Goal: Understand process/instructions: Learn how to perform a task or action

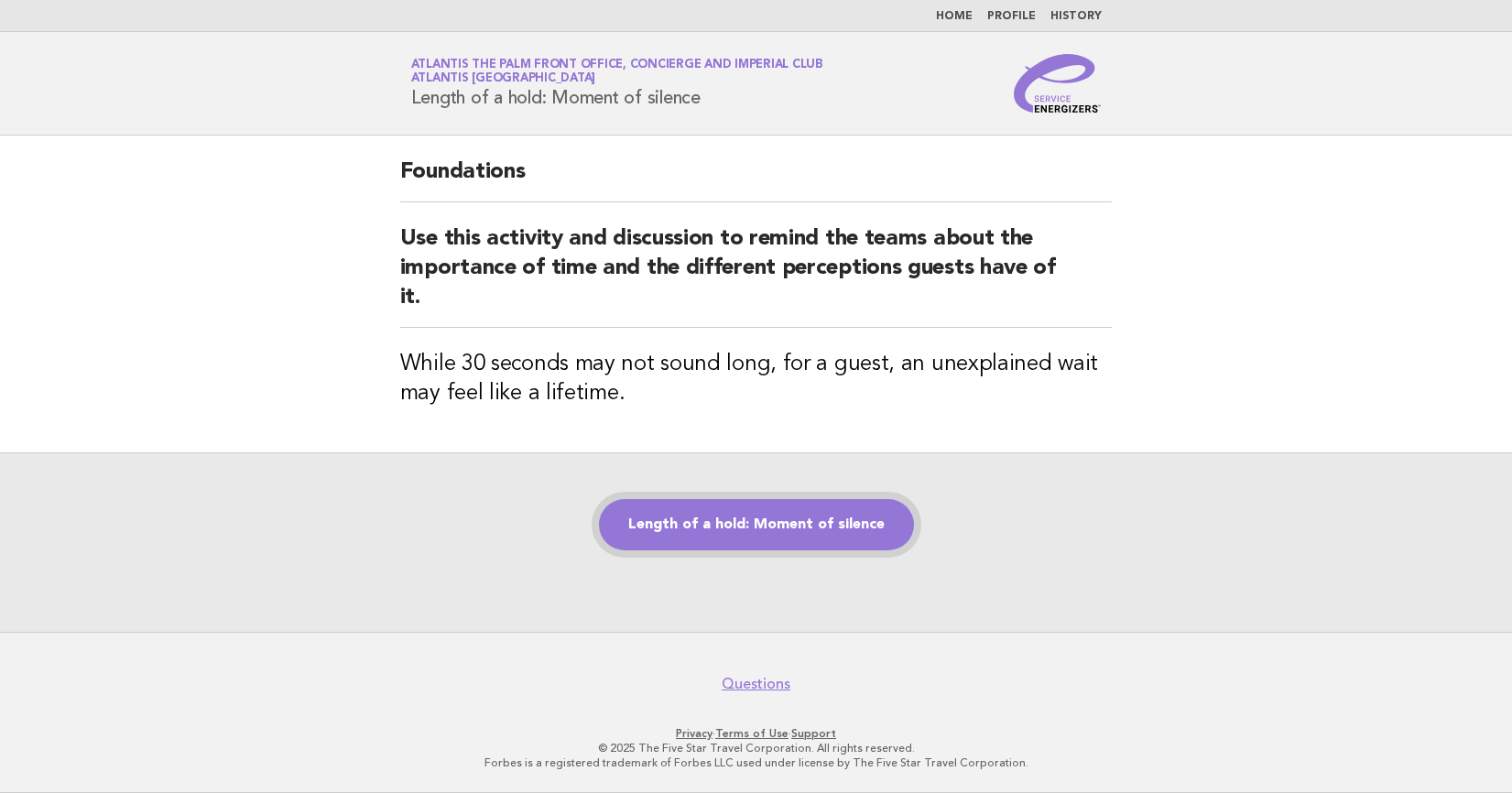
click at [717, 529] on link "Length of a hold: Moment of silence" at bounding box center [756, 525] width 315 height 51
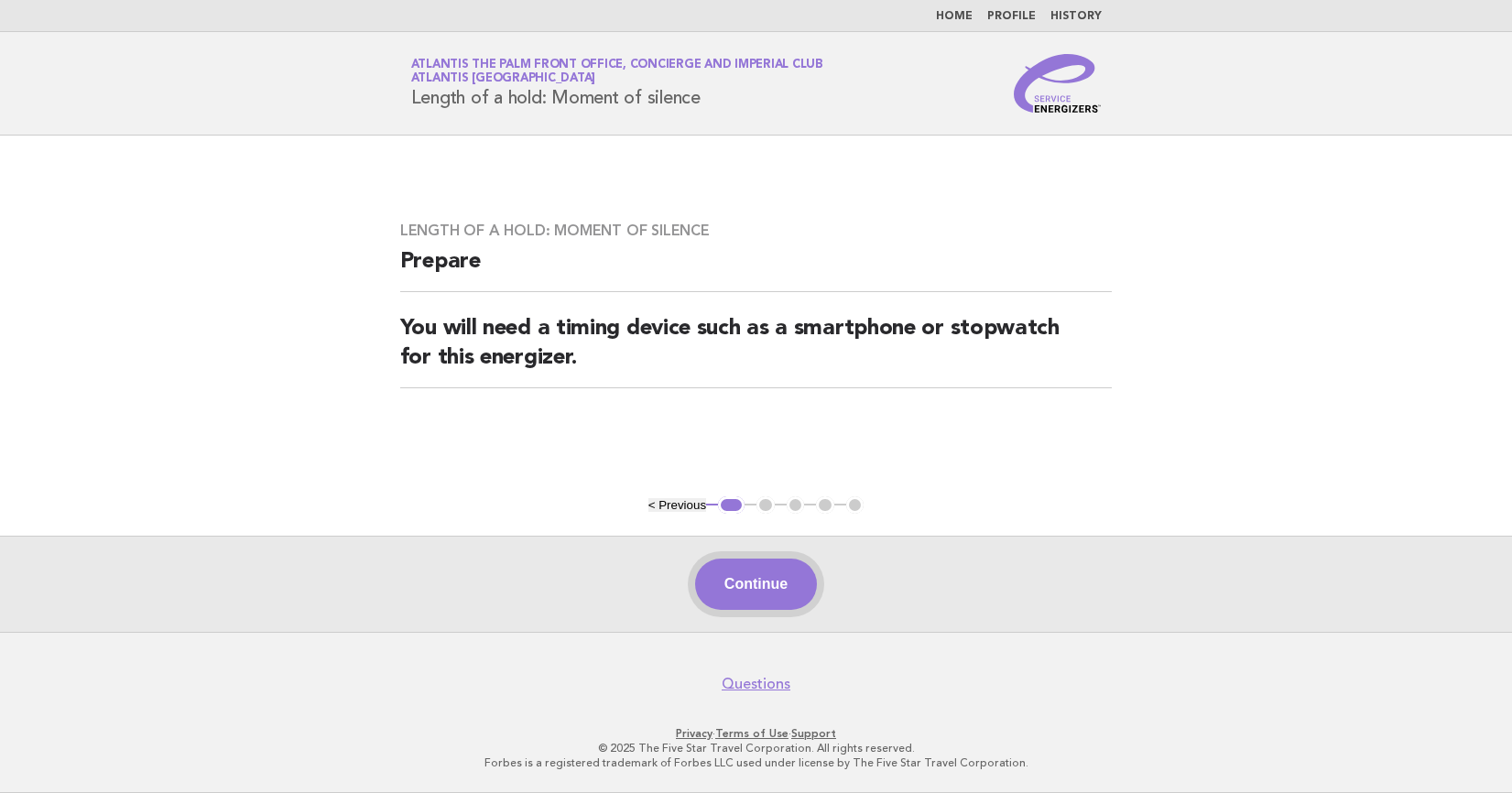
click at [750, 580] on button "Continue" at bounding box center [756, 584] width 122 height 51
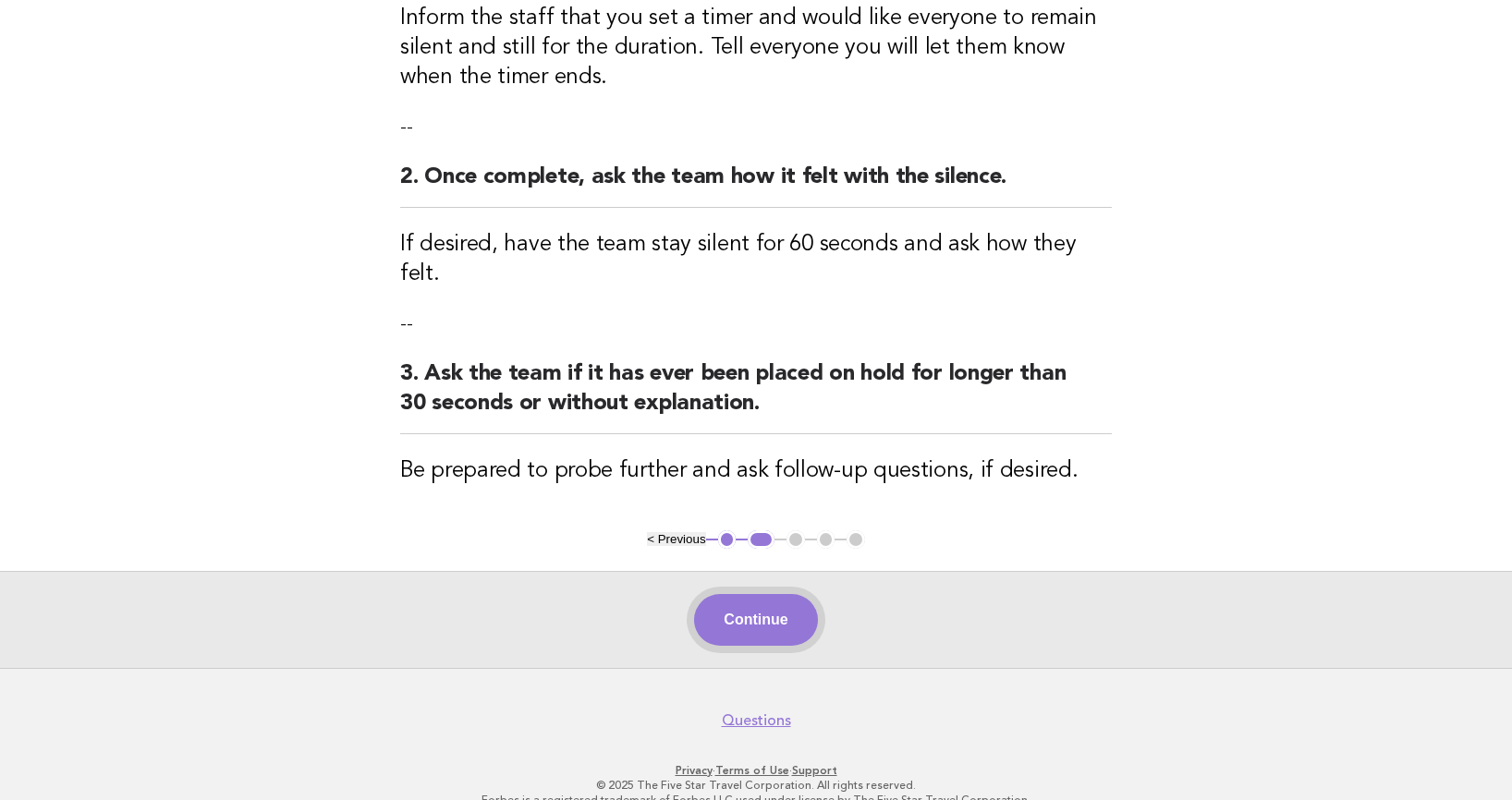
click at [749, 594] on button "Continue" at bounding box center [756, 620] width 123 height 51
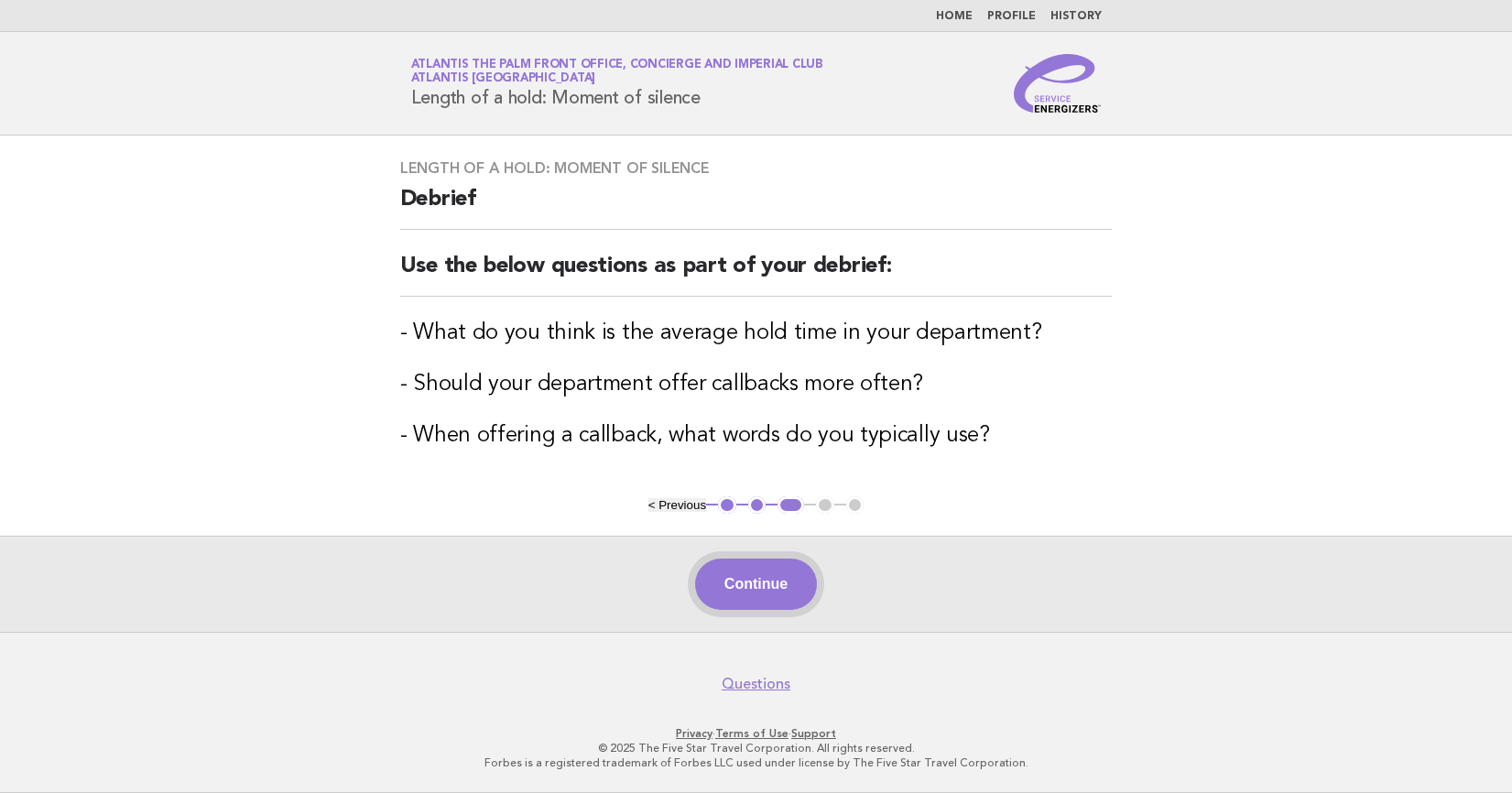
click at [754, 584] on button "Continue" at bounding box center [756, 584] width 122 height 51
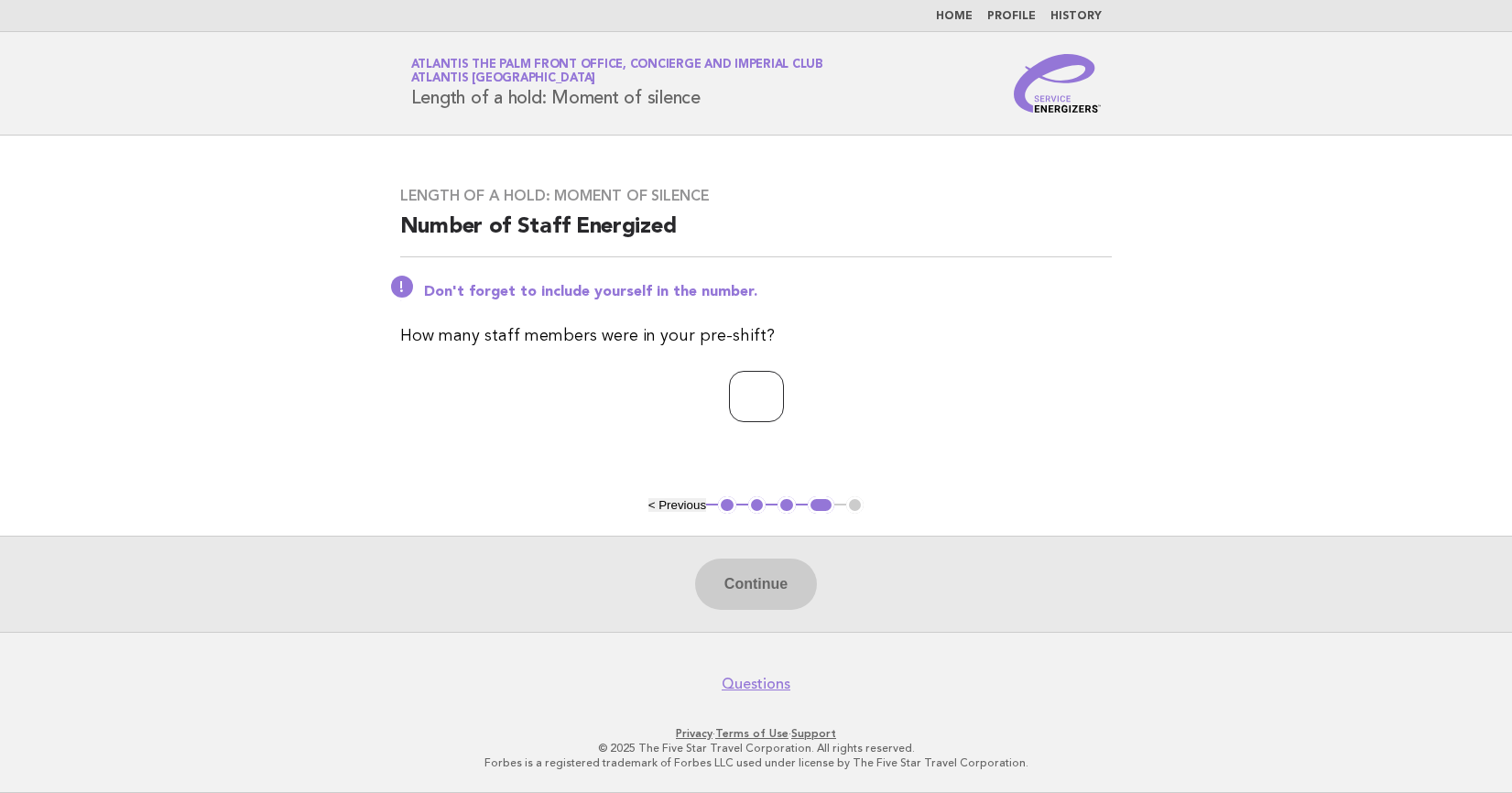
click at [729, 388] on input "number" at bounding box center [756, 396] width 55 height 51
type input "*"
click at [752, 574] on button "Continue" at bounding box center [756, 584] width 122 height 51
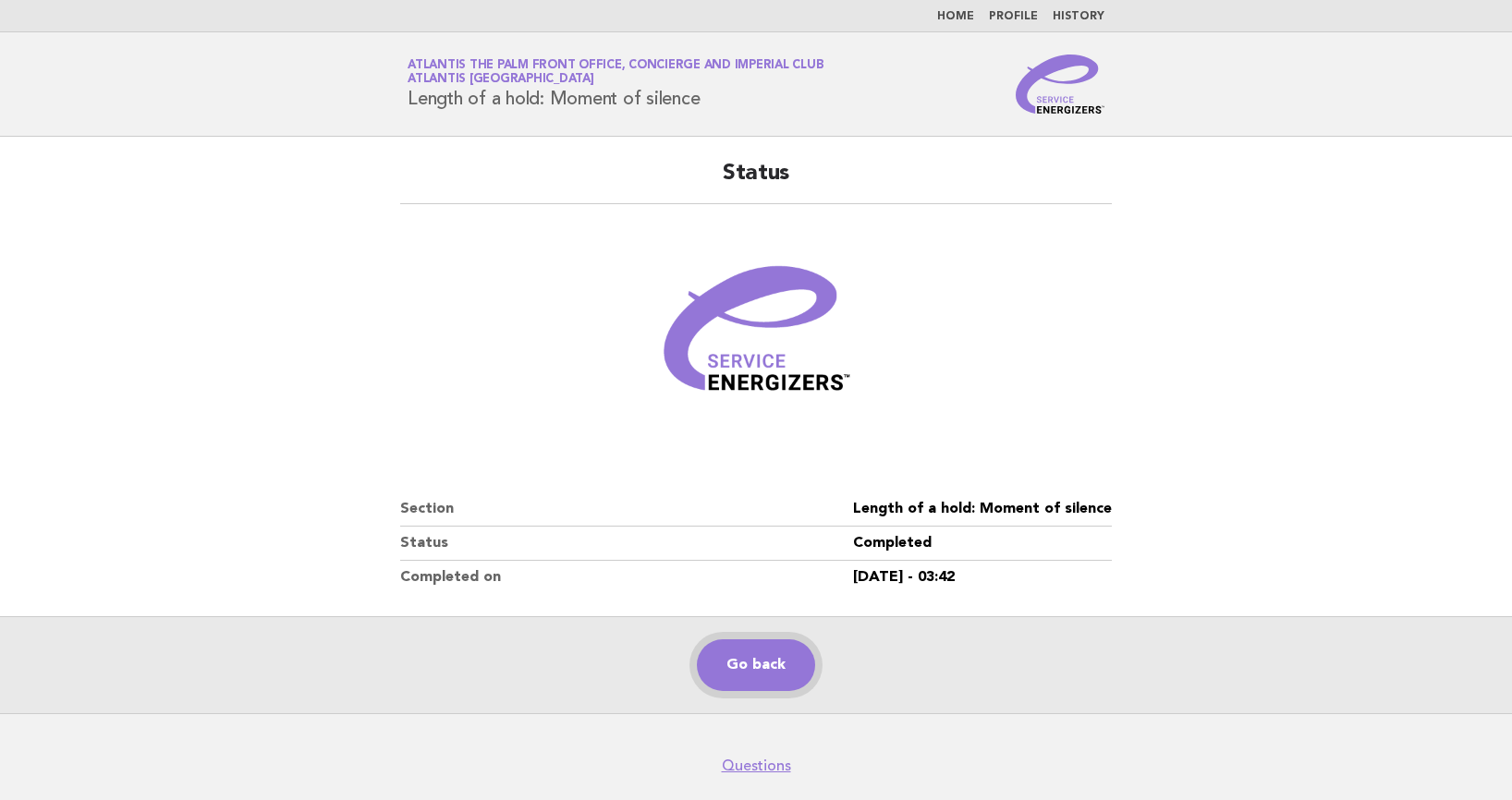
click at [752, 656] on link "Go back" at bounding box center [756, 666] width 118 height 51
